Goal: Find specific page/section: Find specific page/section

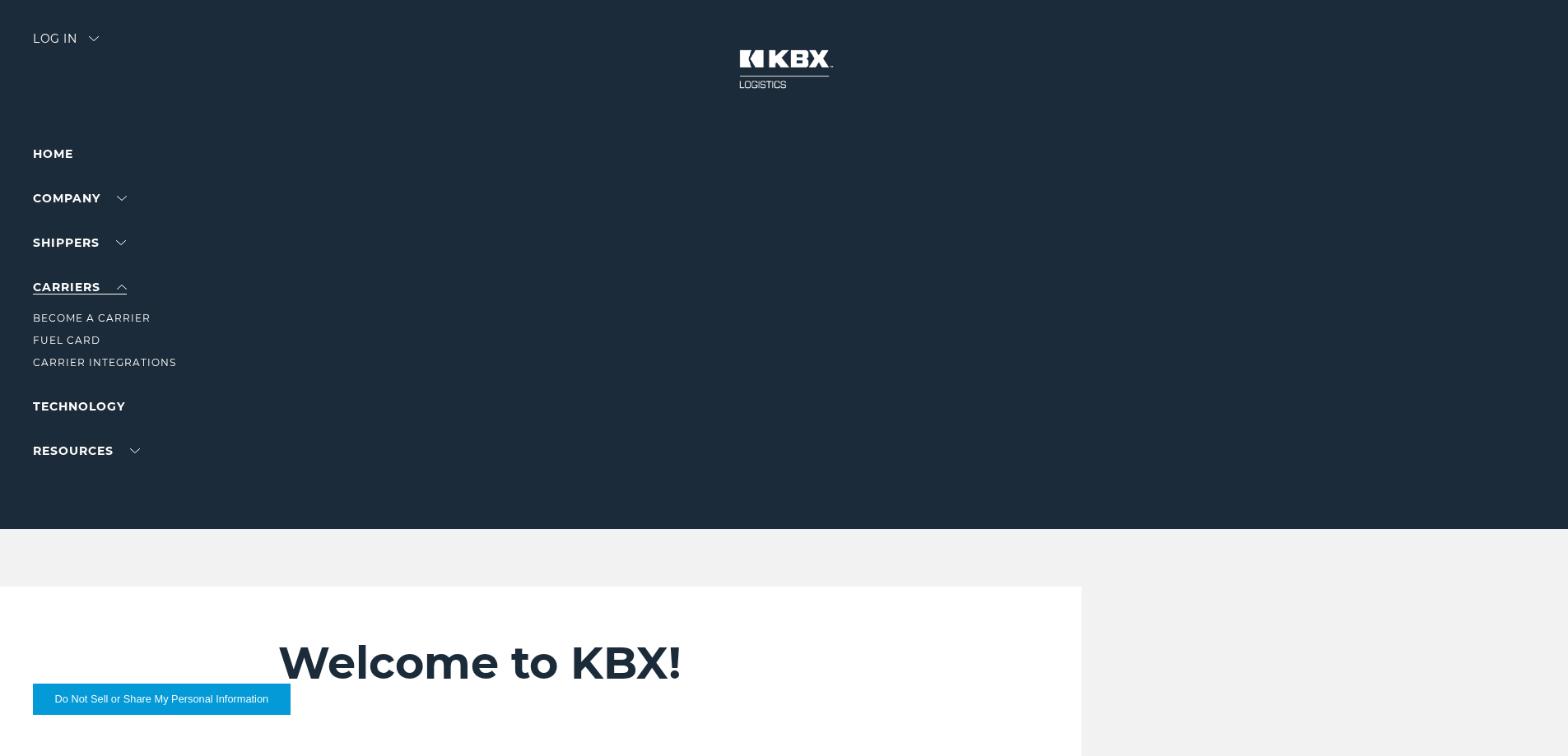
click at [96, 285] on link "Carriers" at bounding box center [80, 286] width 93 height 14
click at [77, 283] on link "Carriers" at bounding box center [80, 286] width 93 height 14
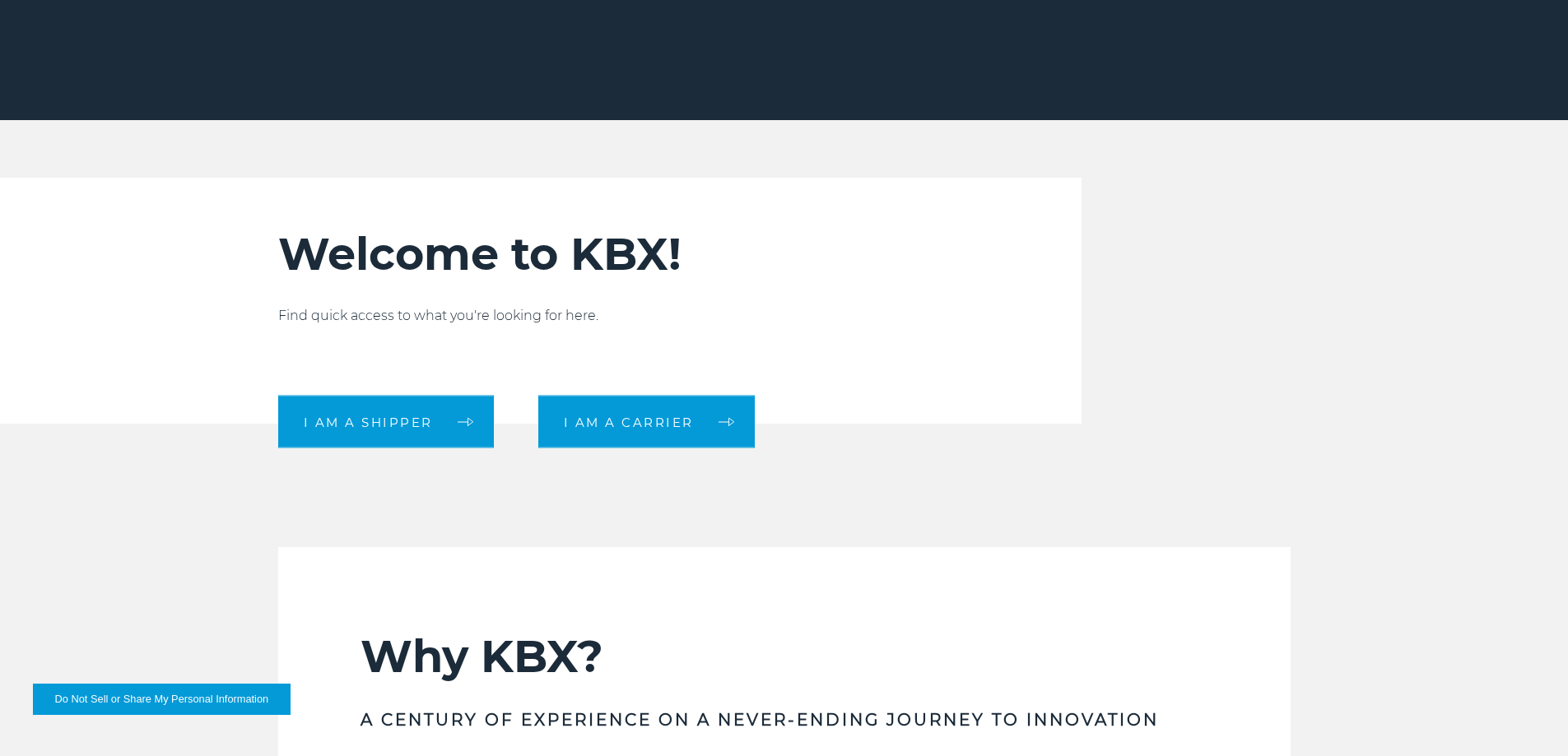
scroll to position [494, 0]
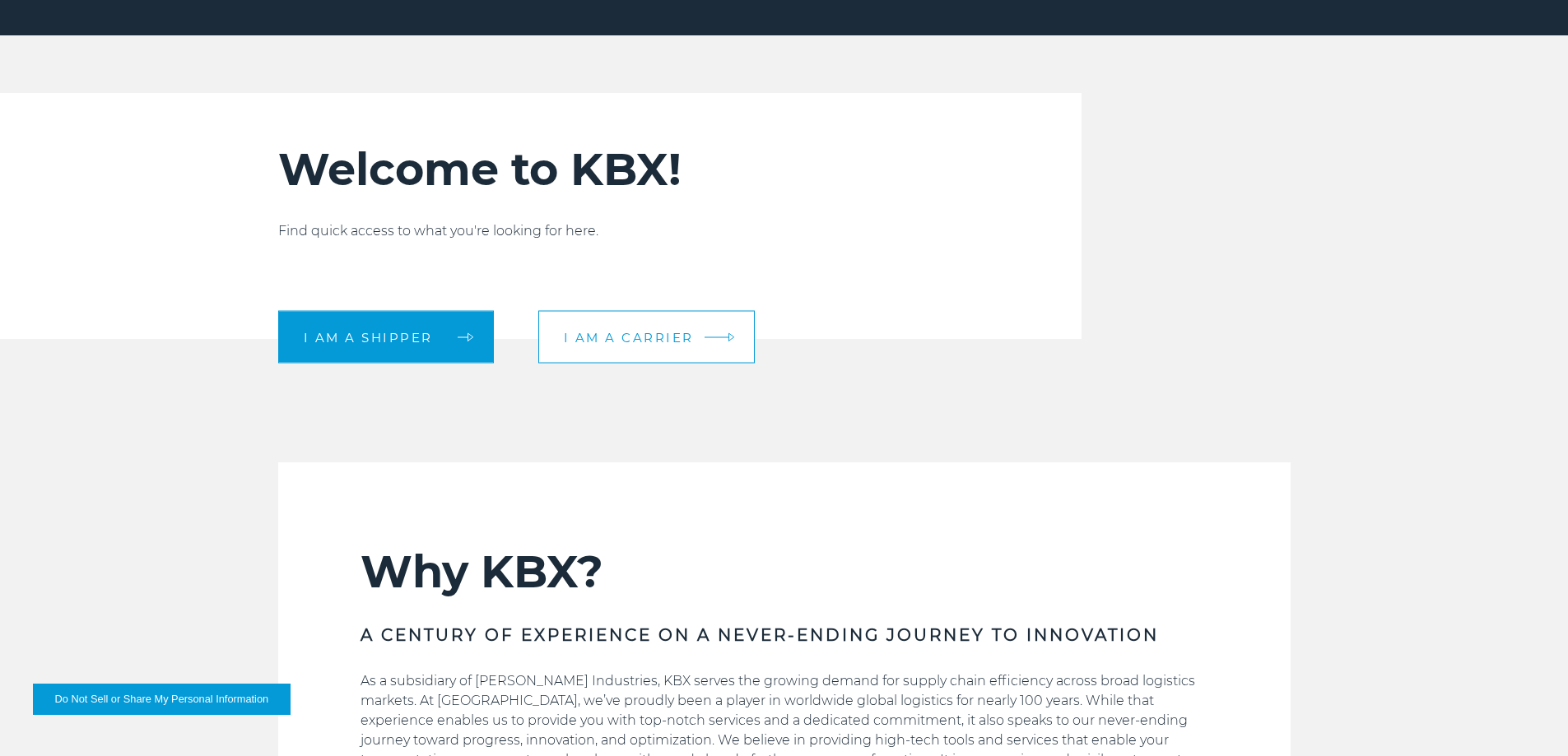
click at [688, 343] on span "I am a carrier" at bounding box center [628, 336] width 130 height 13
